Goal: Transaction & Acquisition: Purchase product/service

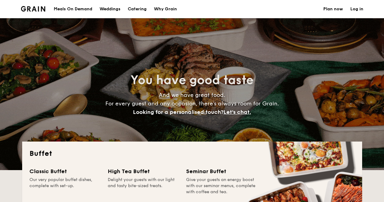
select select
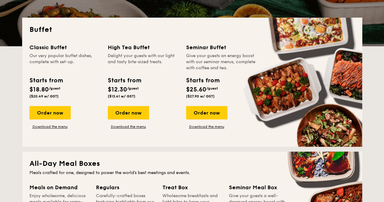
scroll to position [154, 0]
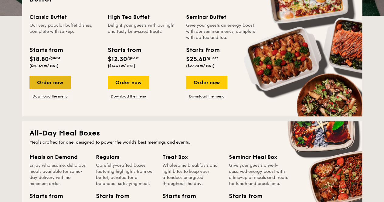
click at [55, 80] on div "Order now" at bounding box center [49, 82] width 41 height 13
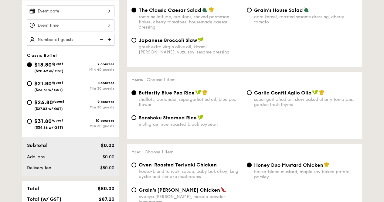
scroll to position [243, 0]
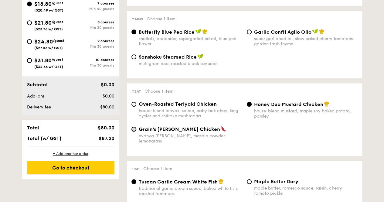
click at [132, 131] on input "Grain's [PERSON_NAME] Chicken nyonya [PERSON_NAME], masala powder, lemongrass" at bounding box center [134, 129] width 5 height 5
radio input "true"
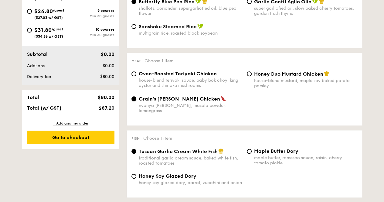
scroll to position [334, 0]
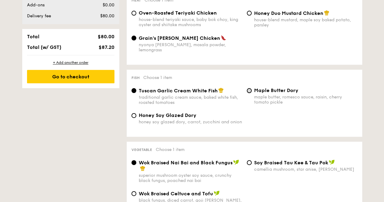
click at [251, 88] on input "Maple Butter Dory maple butter, romesco sauce, raisin, cherry tomato pickle" at bounding box center [249, 90] width 5 height 5
radio input "true"
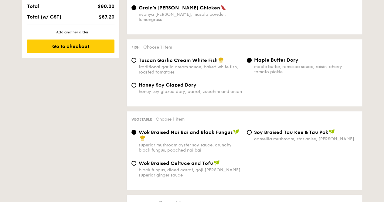
scroll to position [425, 0]
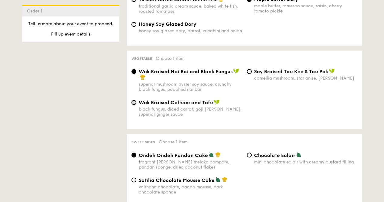
click at [135, 100] on input "Wok Braised Celtuce and Tofu black fungus, diced carrot, goji [PERSON_NAME], su…" at bounding box center [134, 102] width 5 height 5
radio input "true"
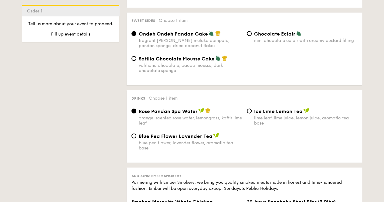
scroll to position [516, 0]
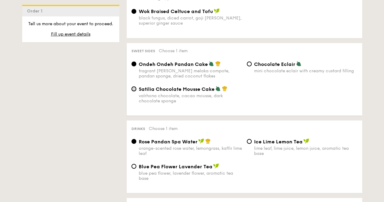
click at [134, 86] on input "Satilia Chocolate Mousse Cake valrhona chocolate, cacao mousse, dark chocolate …" at bounding box center [134, 88] width 5 height 5
radio input "true"
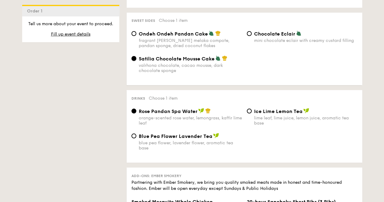
scroll to position [607, 0]
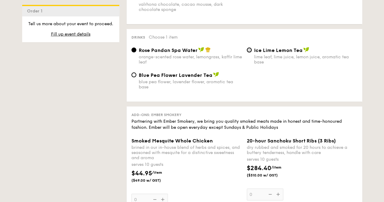
click at [249, 48] on input "Ice Lime Lemon Tea lime leaf, lime juice, lemon juice, aromatic tea base" at bounding box center [249, 50] width 5 height 5
radio input "true"
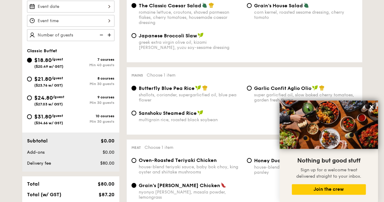
scroll to position [183, 0]
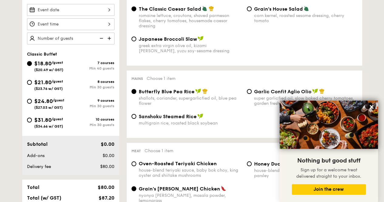
drag, startPoint x: 375, startPoint y: 105, endPoint x: 377, endPoint y: 101, distance: 4.8
click at [375, 105] on button at bounding box center [372, 107] width 10 height 10
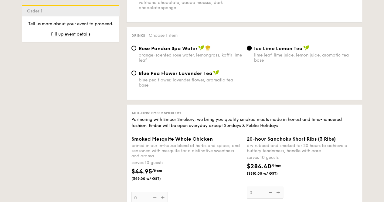
scroll to position [640, 0]
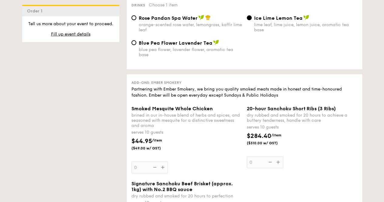
scroll to position [154, 0]
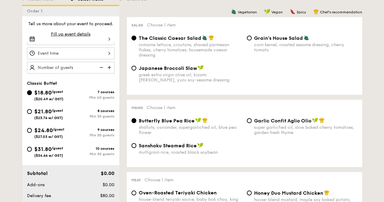
select select
